Goal: Task Accomplishment & Management: Complete application form

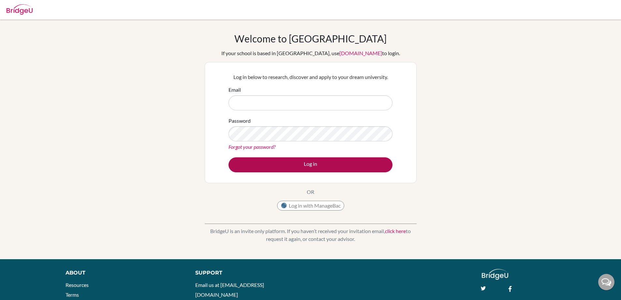
type input "[PERSON_NAME][EMAIL_ADDRESS][PERSON_NAME][DOMAIN_NAME]"
click at [317, 163] on button "Log in" at bounding box center [311, 164] width 164 height 15
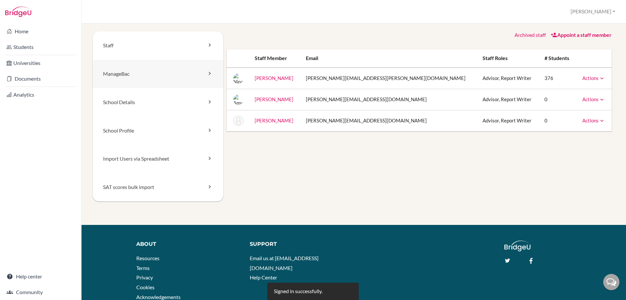
click at [120, 71] on link "ManageBac" at bounding box center [158, 74] width 131 height 28
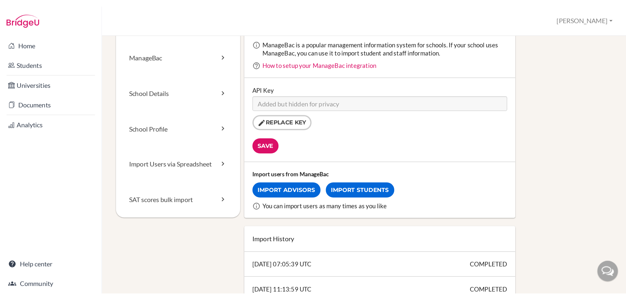
scroll to position [33, 0]
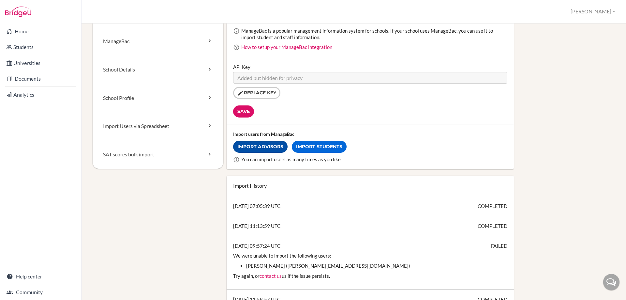
click at [273, 148] on link "Import Advisors" at bounding box center [260, 147] width 54 height 12
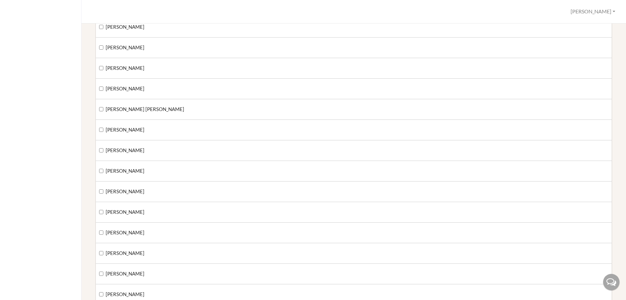
scroll to position [685, 0]
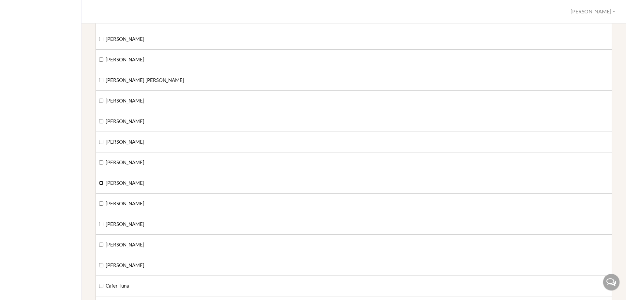
checkbox input "true"
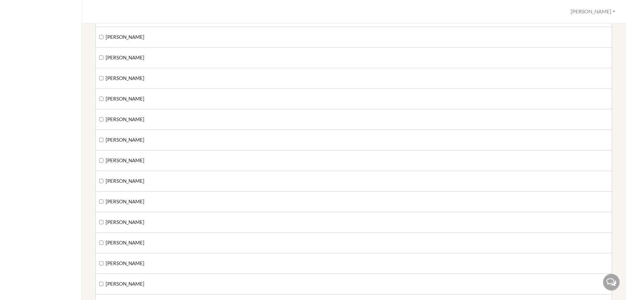
scroll to position [2054, 0]
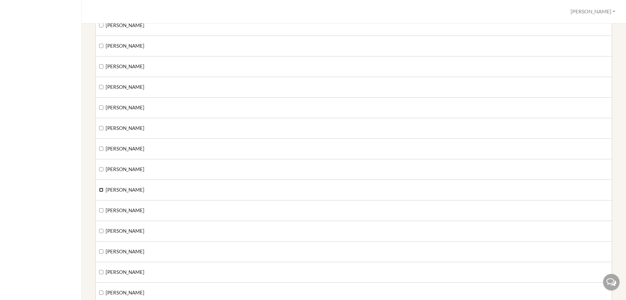
checkbox input "true"
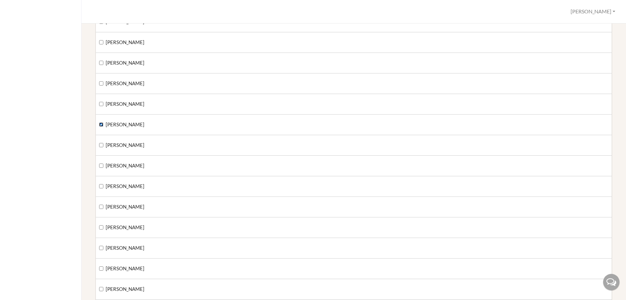
scroll to position [2152, 0]
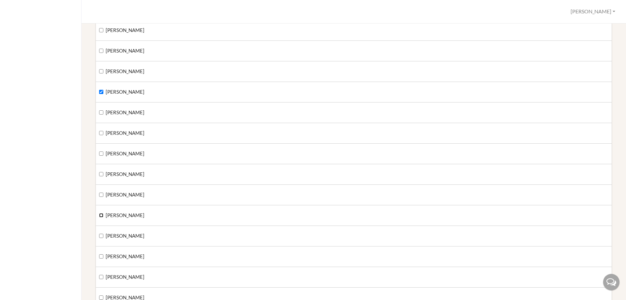
checkbox input "true"
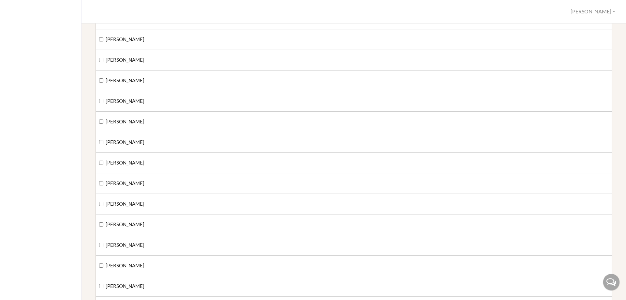
scroll to position [2446, 0]
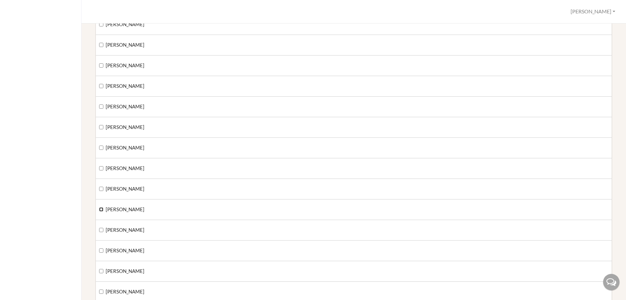
checkbox input "true"
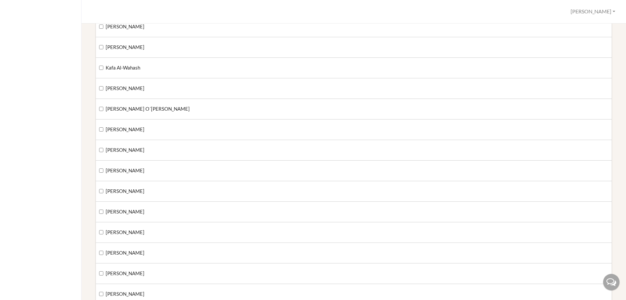
scroll to position [2804, 0]
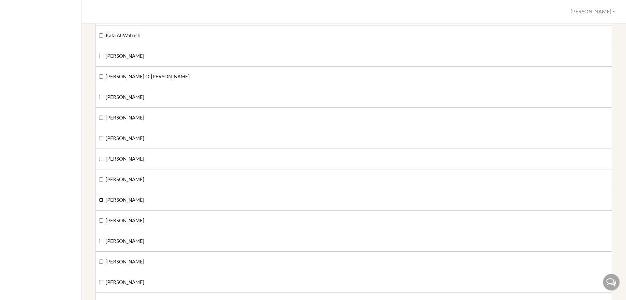
checkbox input "true"
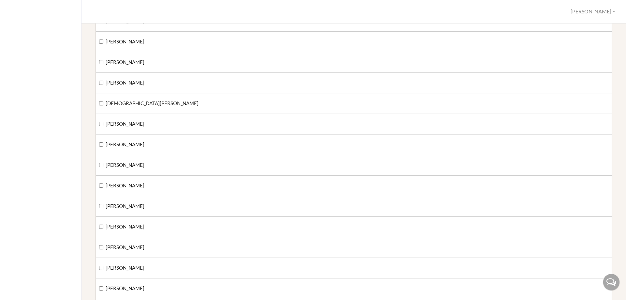
scroll to position [3098, 0]
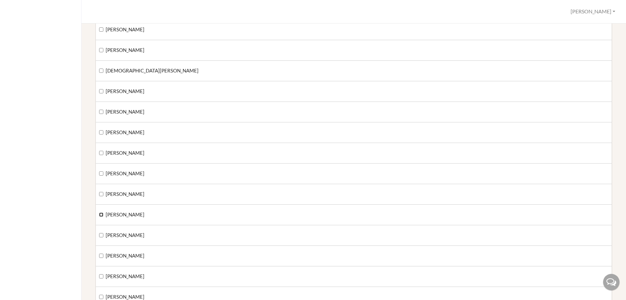
checkbox input "true"
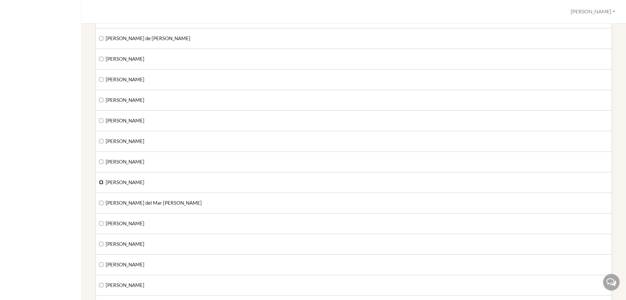
checkbox input "true"
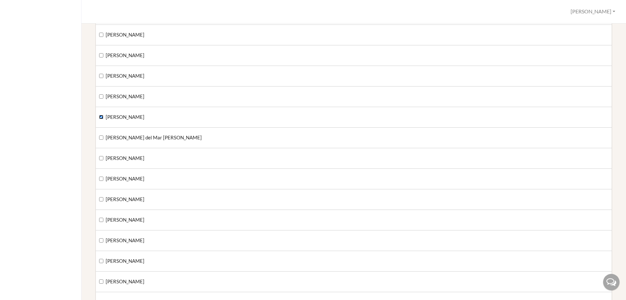
scroll to position [3783, 0]
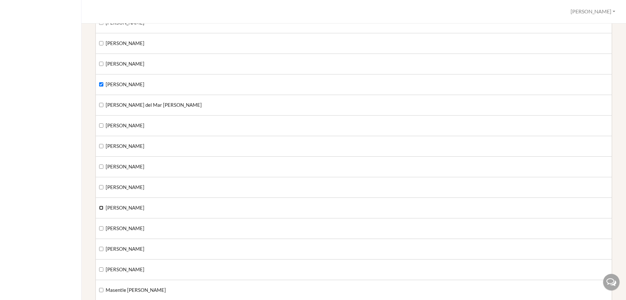
checkbox input "true"
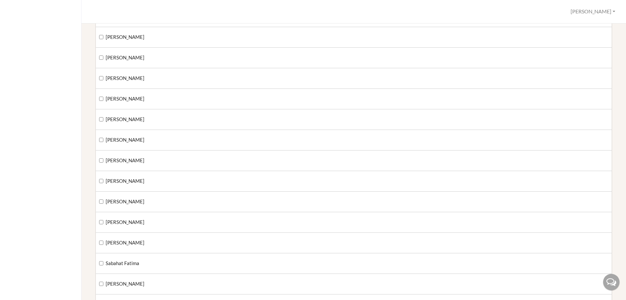
scroll to position [4728, 0]
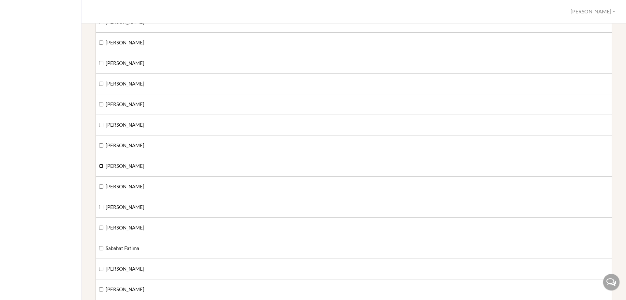
checkbox input "true"
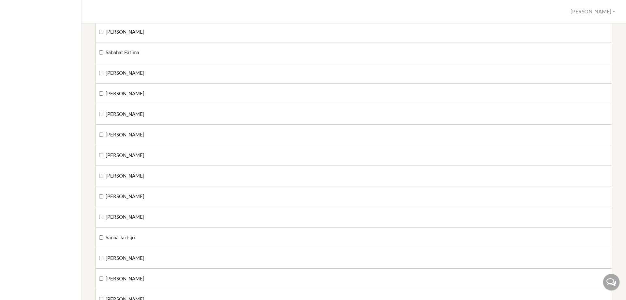
scroll to position [4957, 0]
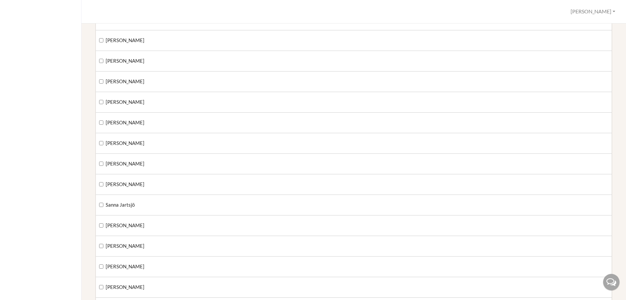
click at [103, 185] on label "Sanja Platisa" at bounding box center [121, 184] width 45 height 7
checkbox input "true"
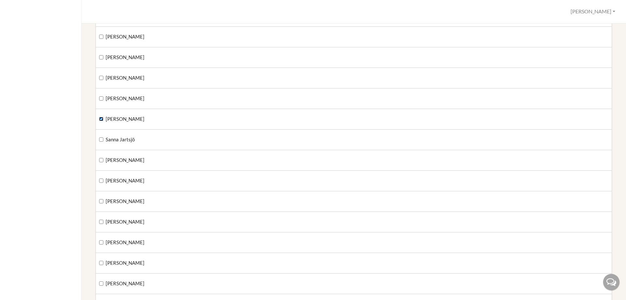
scroll to position [5055, 0]
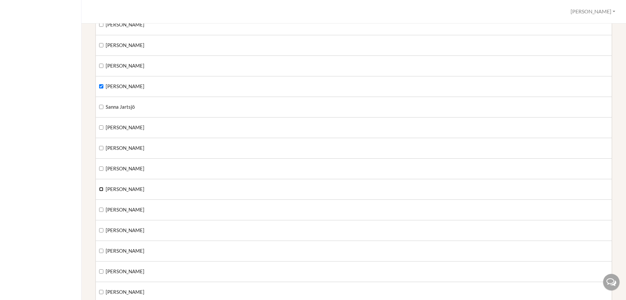
checkbox input "true"
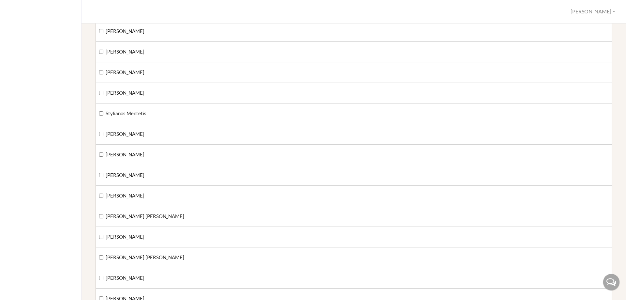
scroll to position [5446, 0]
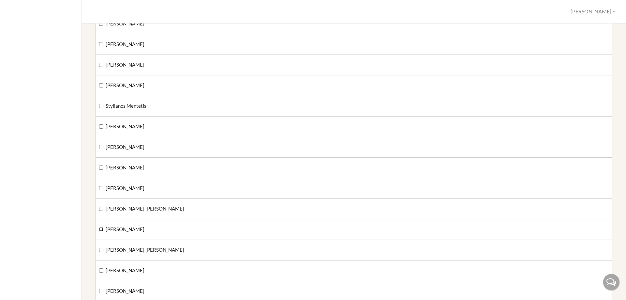
checkbox input "true"
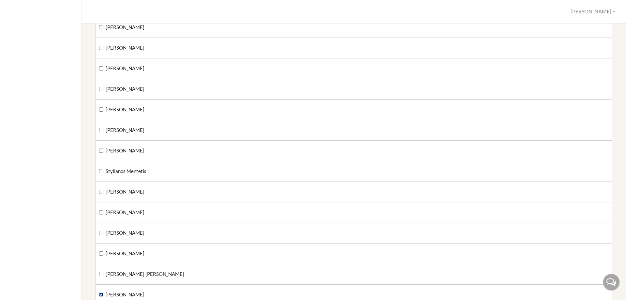
scroll to position [5348, 0]
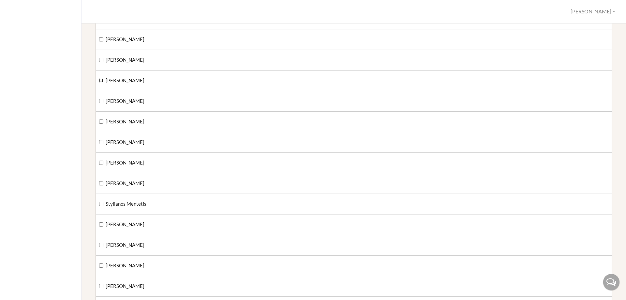
checkbox input "true"
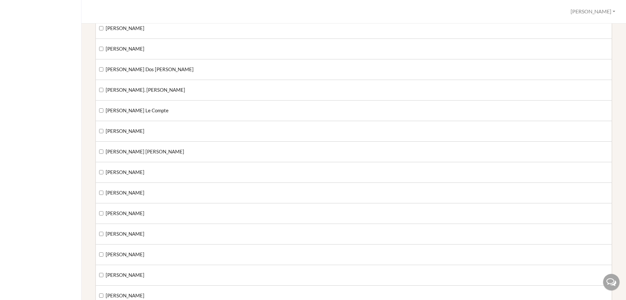
scroll to position [5935, 0]
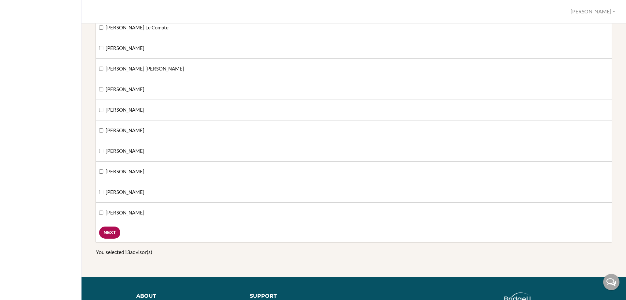
click at [108, 232] on input "Next" at bounding box center [109, 232] width 21 height 12
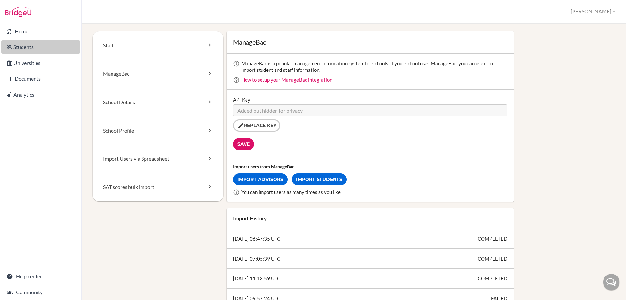
click at [24, 44] on link "Students" at bounding box center [40, 46] width 79 height 13
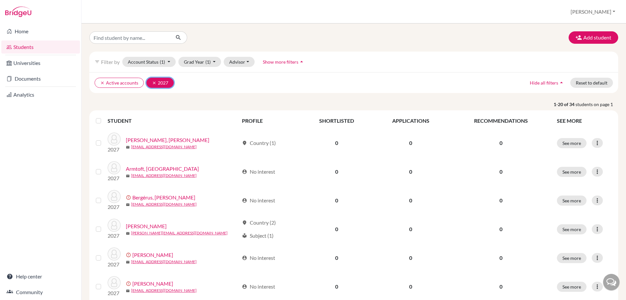
click at [150, 80] on button "clear 2027" at bounding box center [159, 83] width 27 height 10
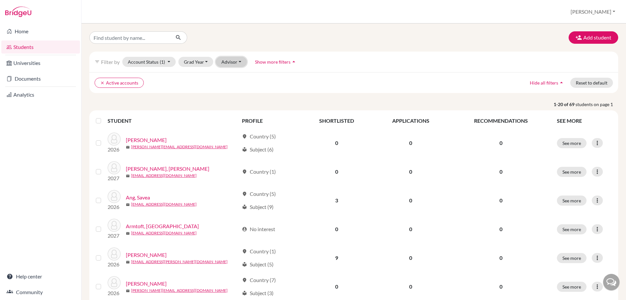
click at [227, 59] on button "Advisor" at bounding box center [231, 62] width 31 height 10
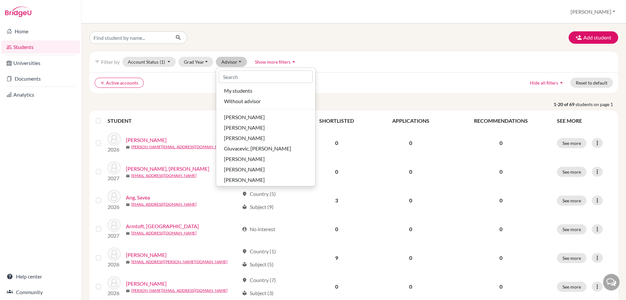
click at [182, 92] on div "clear Active accounts Hide all filters arrow_drop_up Reset to default" at bounding box center [353, 82] width 529 height 21
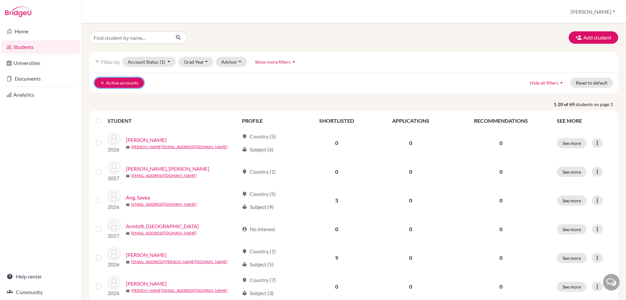
click at [101, 83] on icon "clear" at bounding box center [102, 83] width 5 height 5
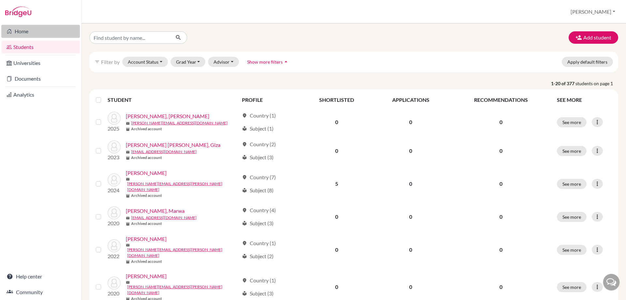
click at [29, 32] on link "Home" at bounding box center [40, 31] width 79 height 13
